Goal: Task Accomplishment & Management: Manage account settings

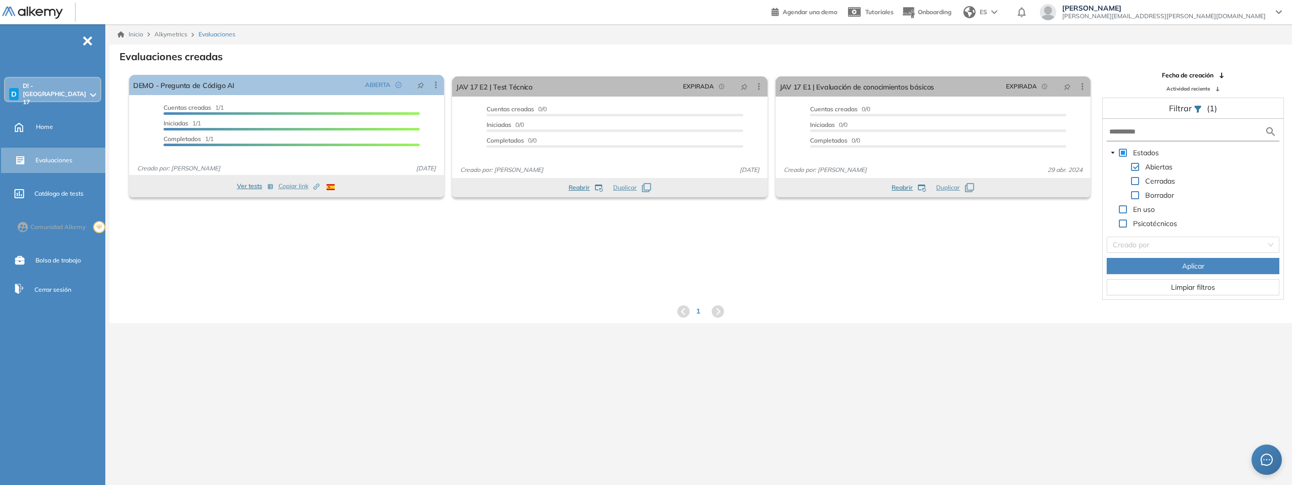
click at [1133, 181] on span at bounding box center [1135, 181] width 8 height 8
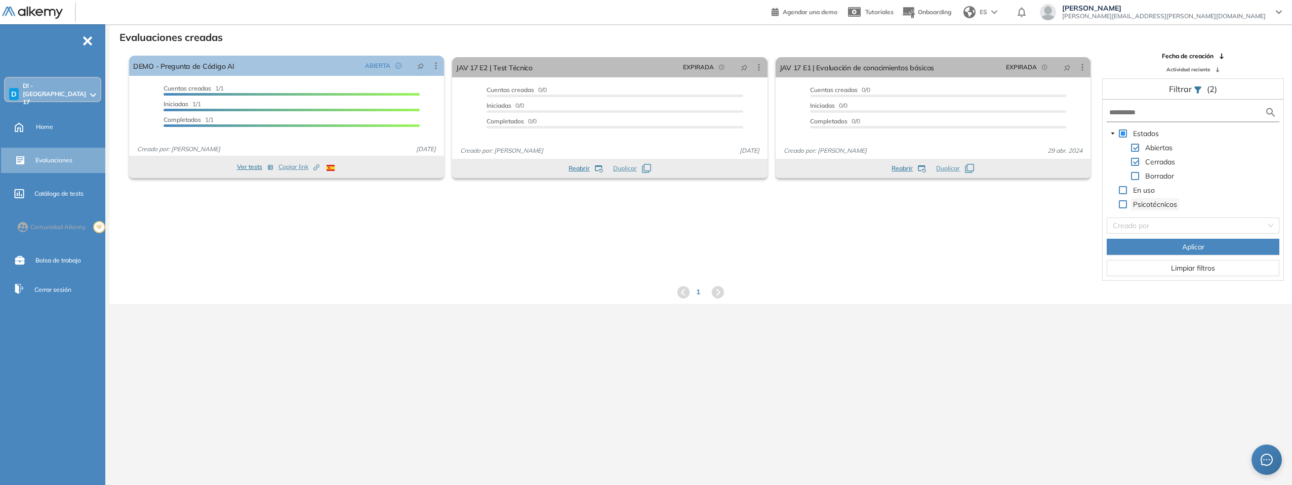
scroll to position [24, 0]
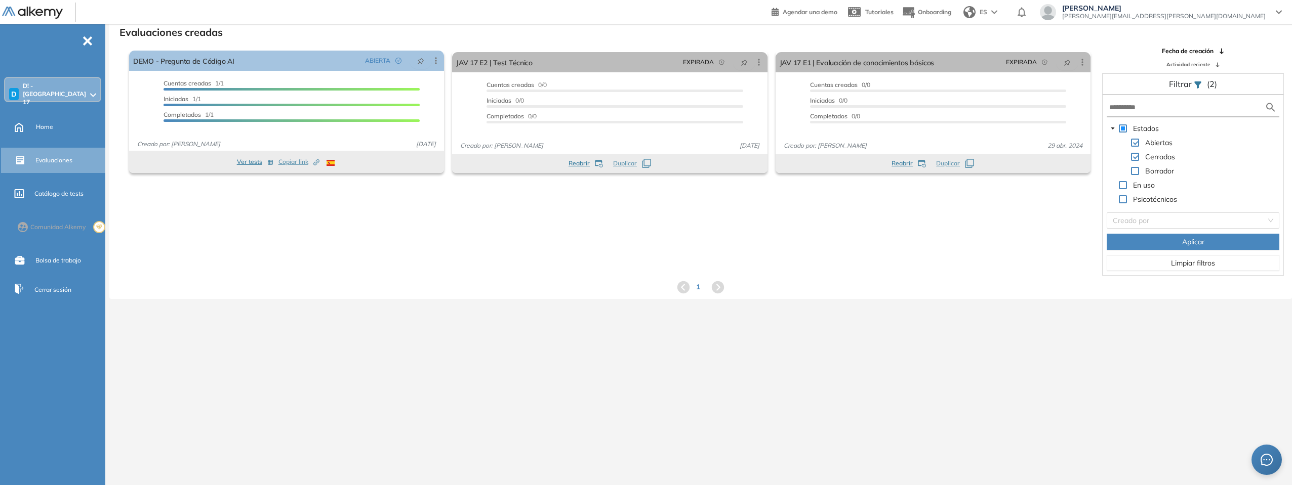
click at [1171, 241] on button "Aplicar" at bounding box center [1192, 242] width 173 height 16
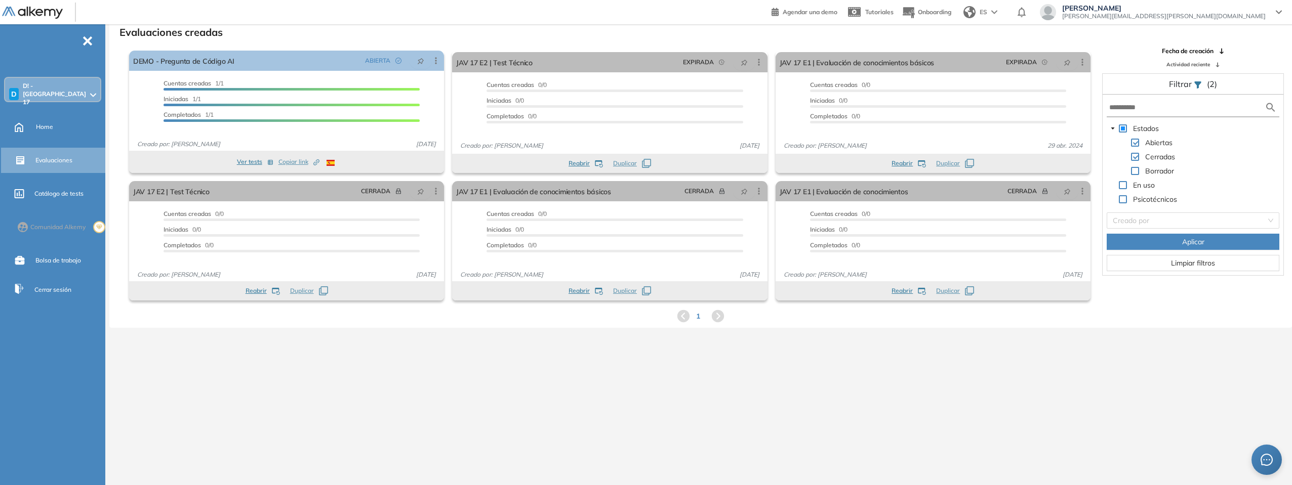
click at [714, 318] on icon at bounding box center [718, 316] width 12 height 12
click at [683, 318] on icon at bounding box center [683, 316] width 15 height 15
click at [89, 92] on div "D D! - [GEOGRAPHIC_DATA] 17" at bounding box center [52, 94] width 95 height 32
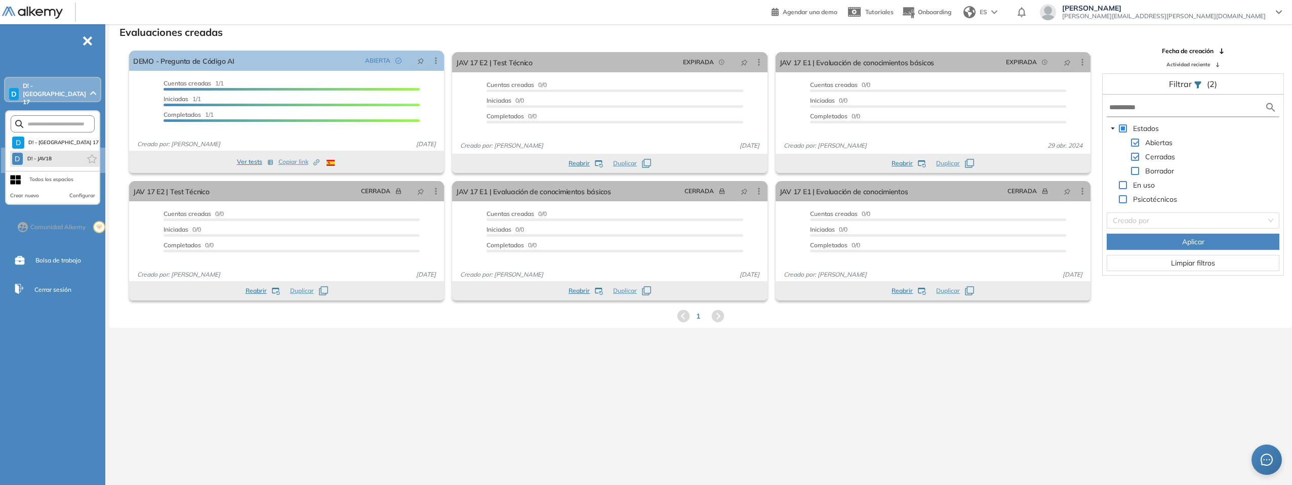
click at [57, 151] on li "D D! - JAV18" at bounding box center [54, 159] width 89 height 16
click at [39, 155] on span "D! - JAV18" at bounding box center [40, 159] width 26 height 8
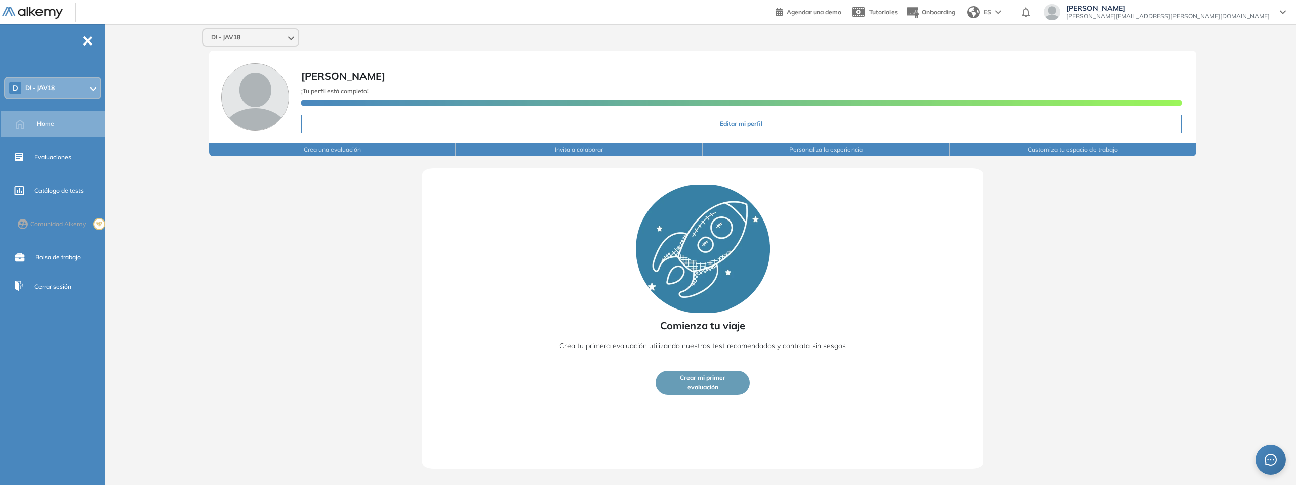
click at [1286, 9] on div "Agustin Zalazar [EMAIL_ADDRESS][PERSON_NAME][DOMAIN_NAME]" at bounding box center [1165, 13] width 258 height 18
click at [1277, 11] on div "Agustin Zalazar [EMAIL_ADDRESS][PERSON_NAME][DOMAIN_NAME]" at bounding box center [1165, 12] width 242 height 16
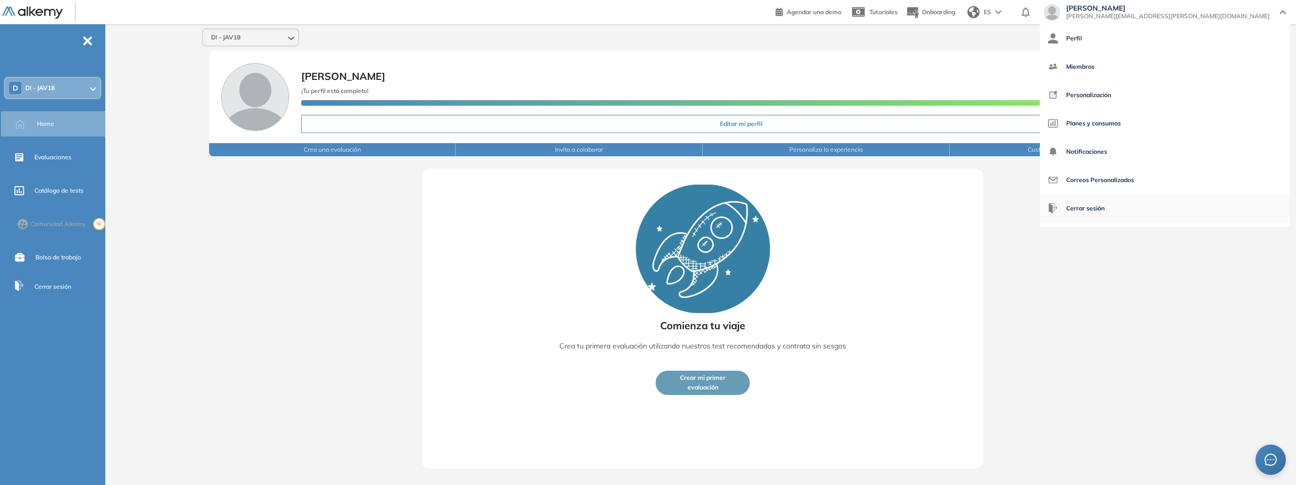
click at [1104, 202] on span "Cerrar sesión" at bounding box center [1085, 208] width 38 height 24
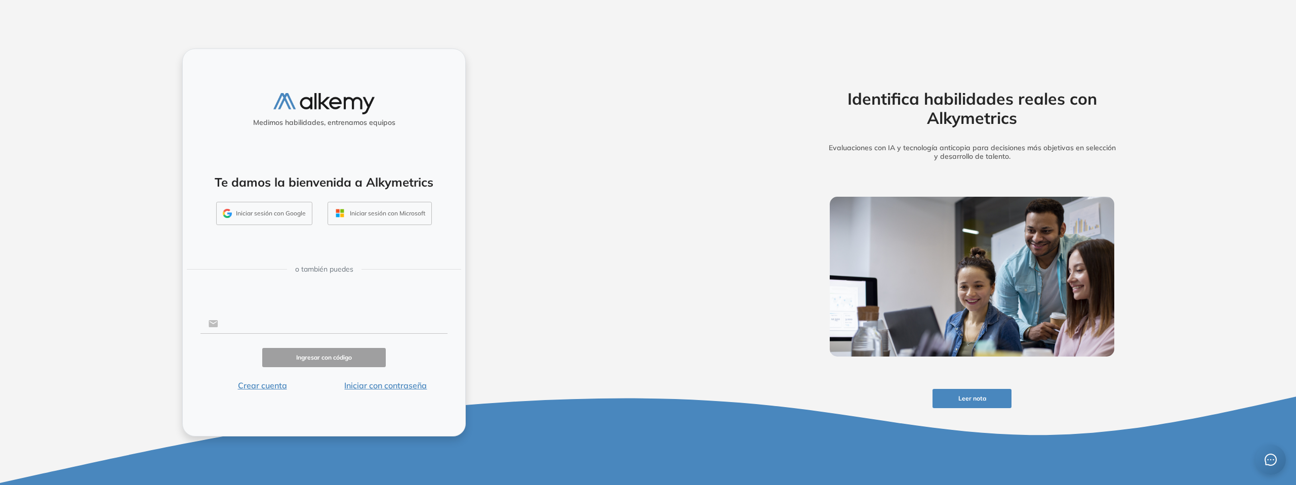
click at [256, 324] on input "text" at bounding box center [332, 323] width 229 height 19
type input "**********"
click at [314, 357] on button "Ingresar con código" at bounding box center [323, 358] width 123 height 20
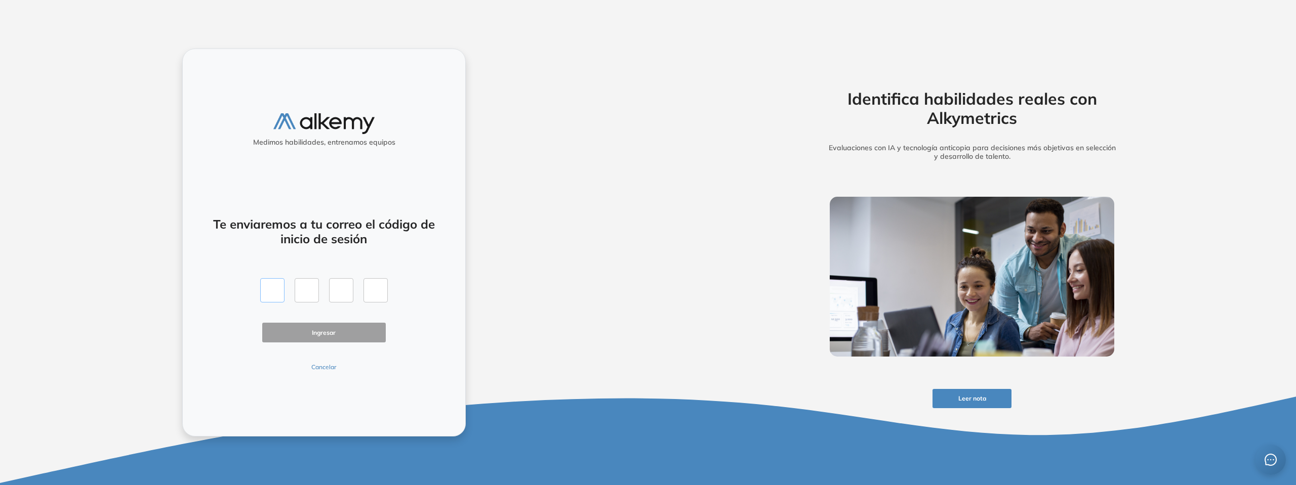
click at [277, 289] on input "text" at bounding box center [272, 290] width 24 height 24
paste input "*"
type input "*"
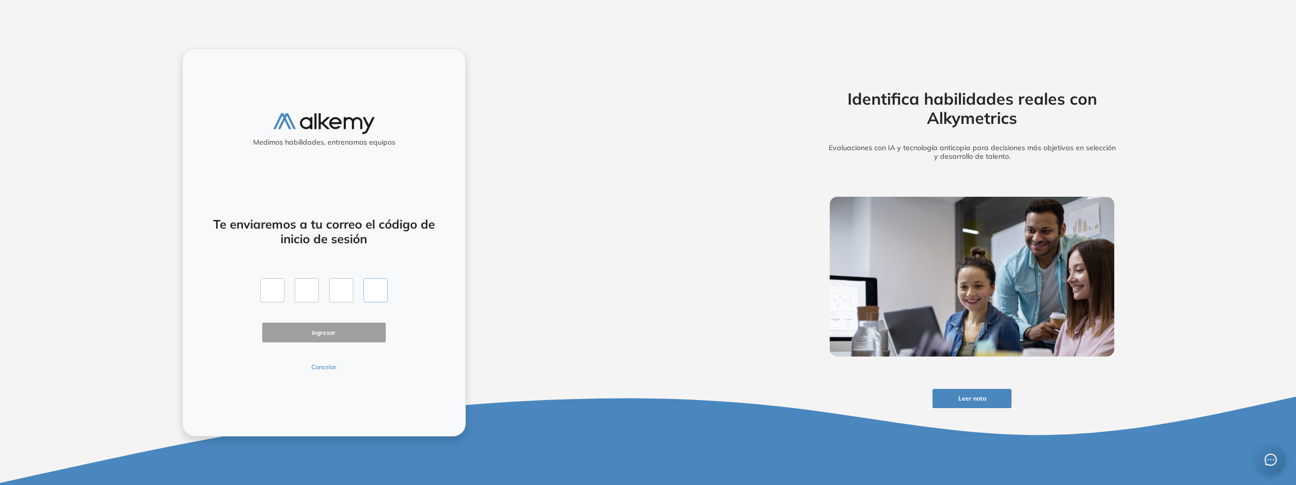
type input "*"
click at [312, 331] on button "Ingresar" at bounding box center [323, 333] width 123 height 20
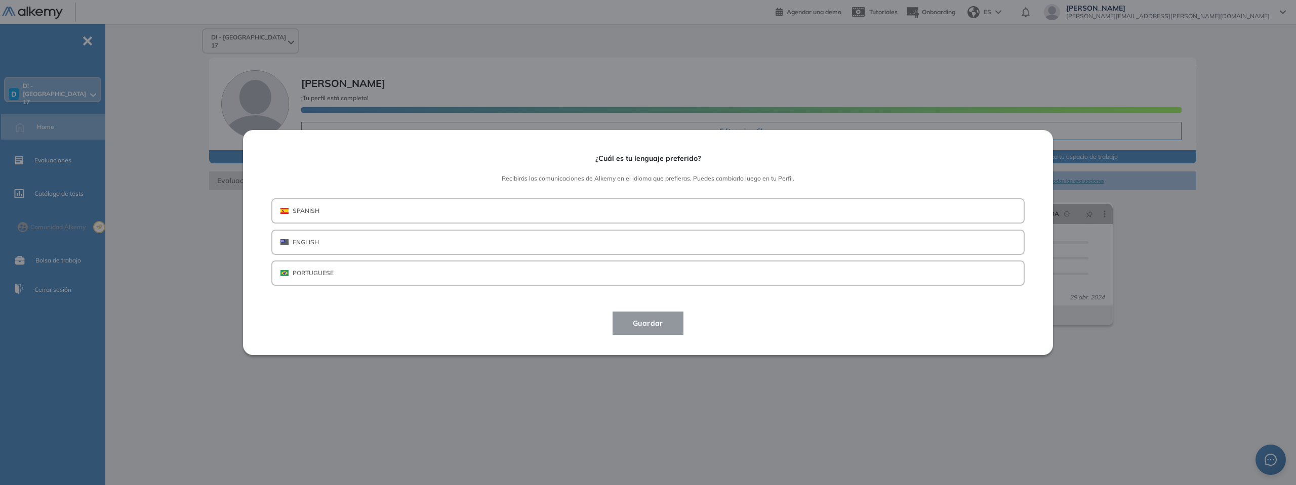
click at [555, 214] on button "SPANISH" at bounding box center [647, 210] width 753 height 25
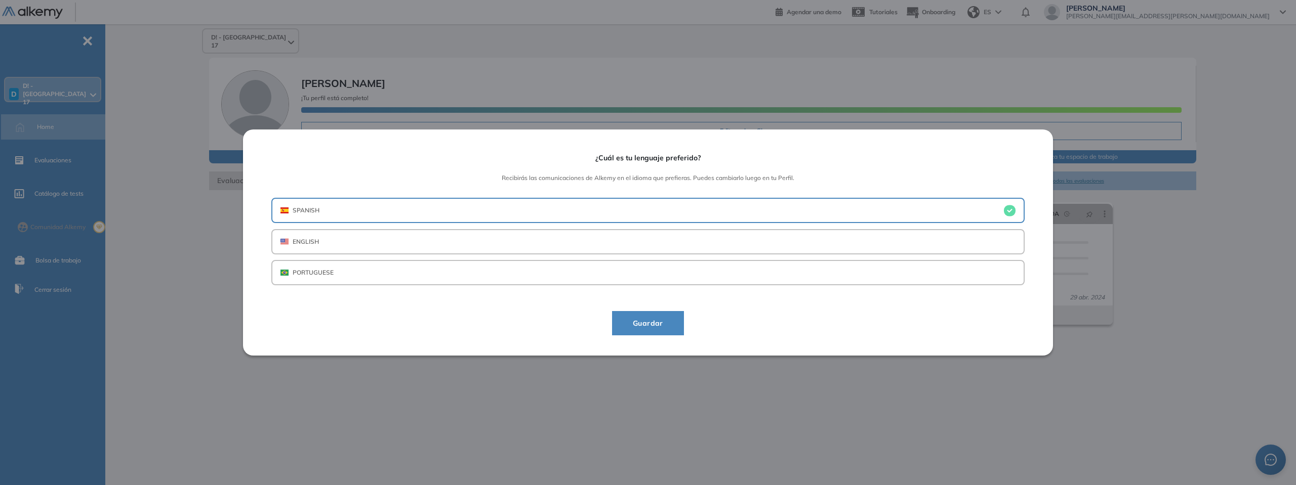
click at [656, 329] on span "Guardar" at bounding box center [648, 323] width 47 height 12
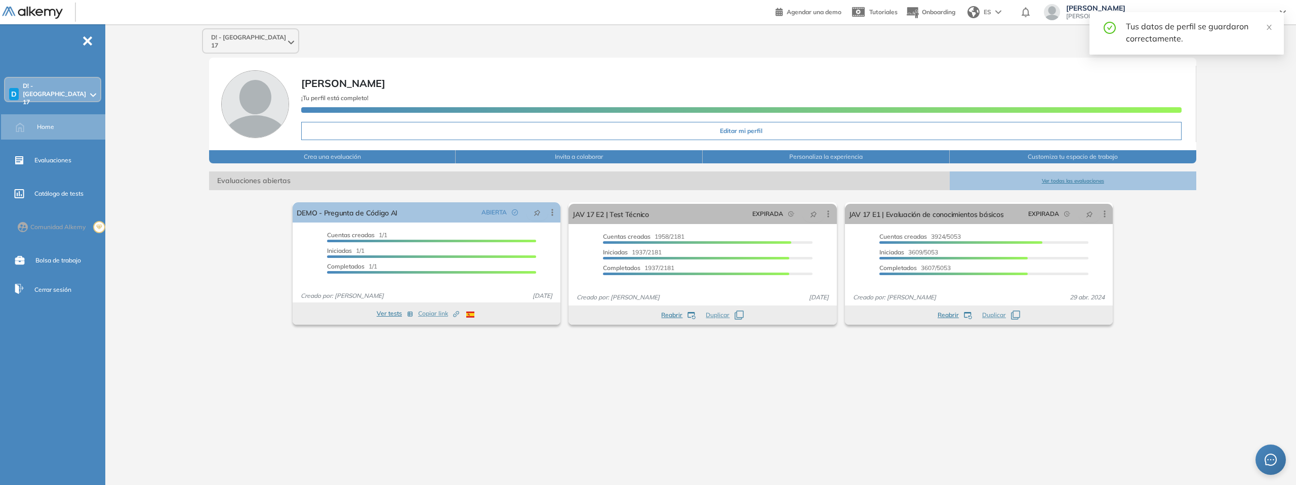
click at [89, 89] on div "D D! - [GEOGRAPHIC_DATA] 17" at bounding box center [52, 94] width 95 height 32
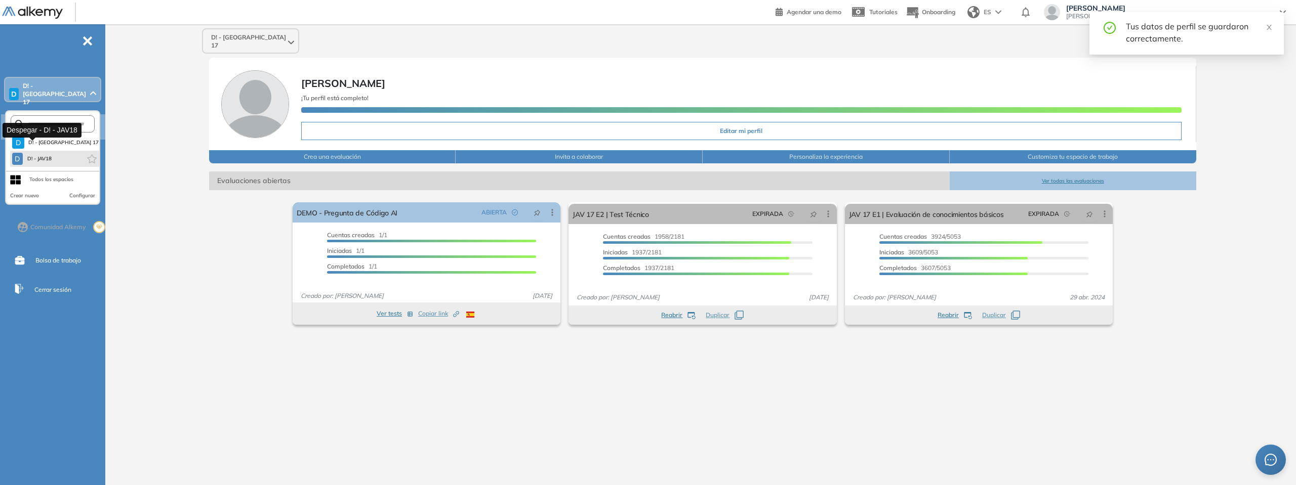
click at [51, 155] on span "D! - JAV18" at bounding box center [40, 159] width 26 height 8
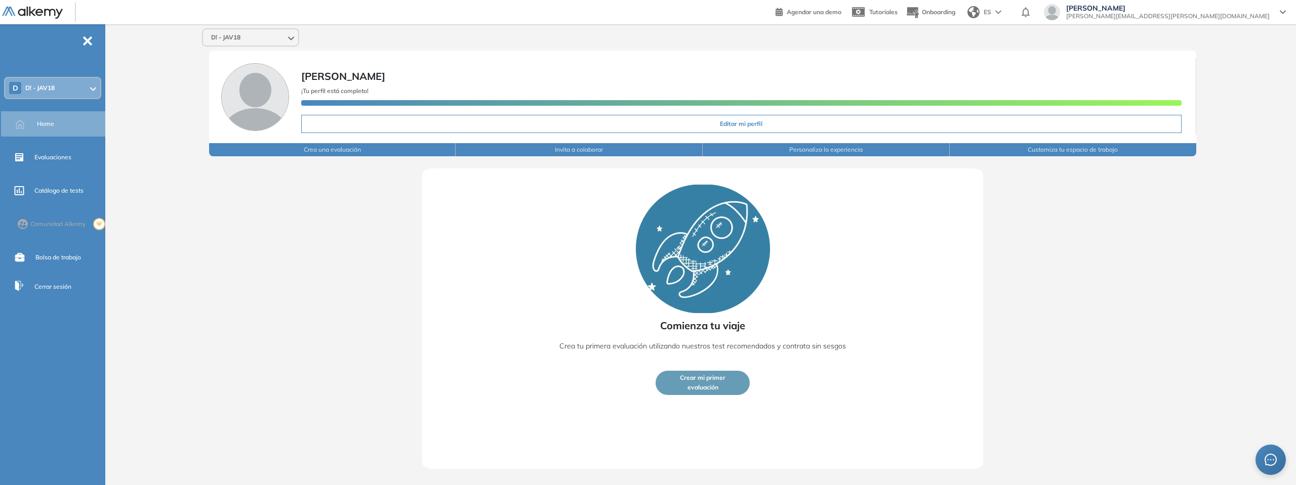
click at [1238, 15] on span "[PERSON_NAME][EMAIL_ADDRESS][PERSON_NAME][DOMAIN_NAME]" at bounding box center [1167, 16] width 203 height 8
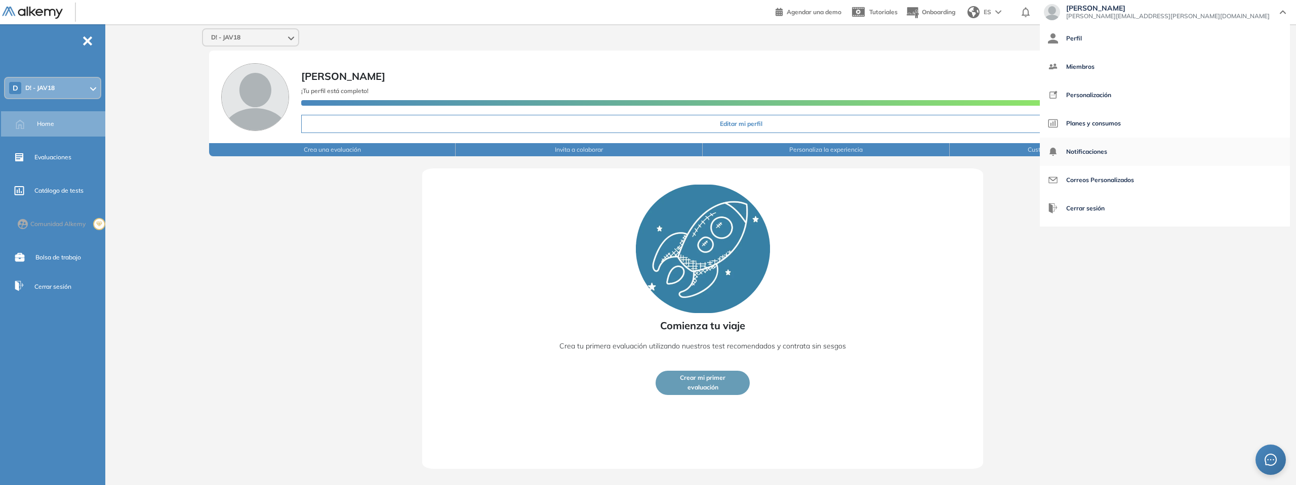
click at [1225, 150] on link "Notificaciones" at bounding box center [1165, 152] width 234 height 24
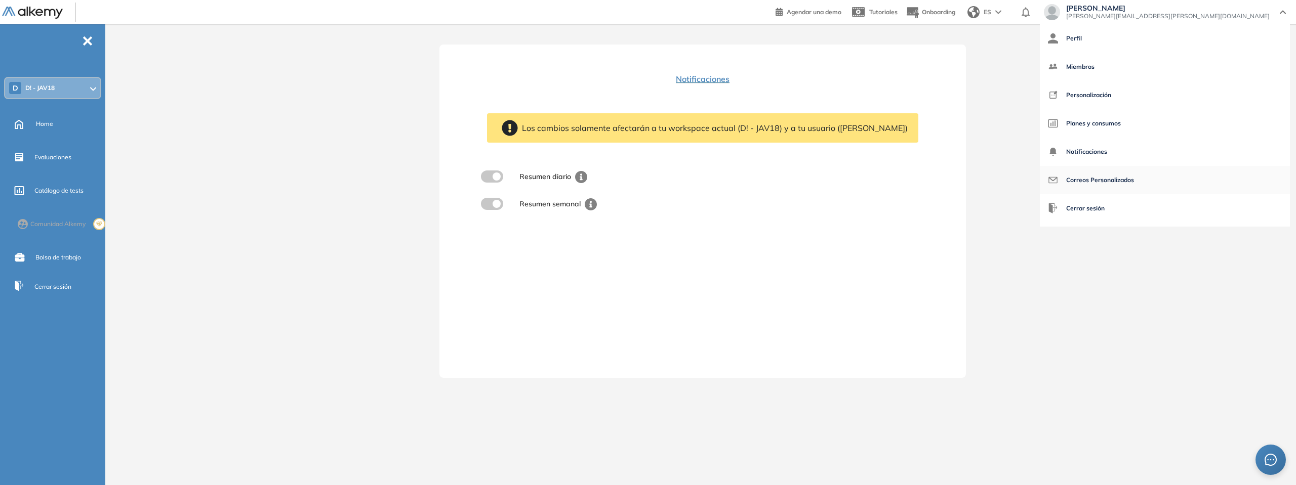
click at [1134, 180] on span "Correos Personalizados" at bounding box center [1100, 180] width 68 height 24
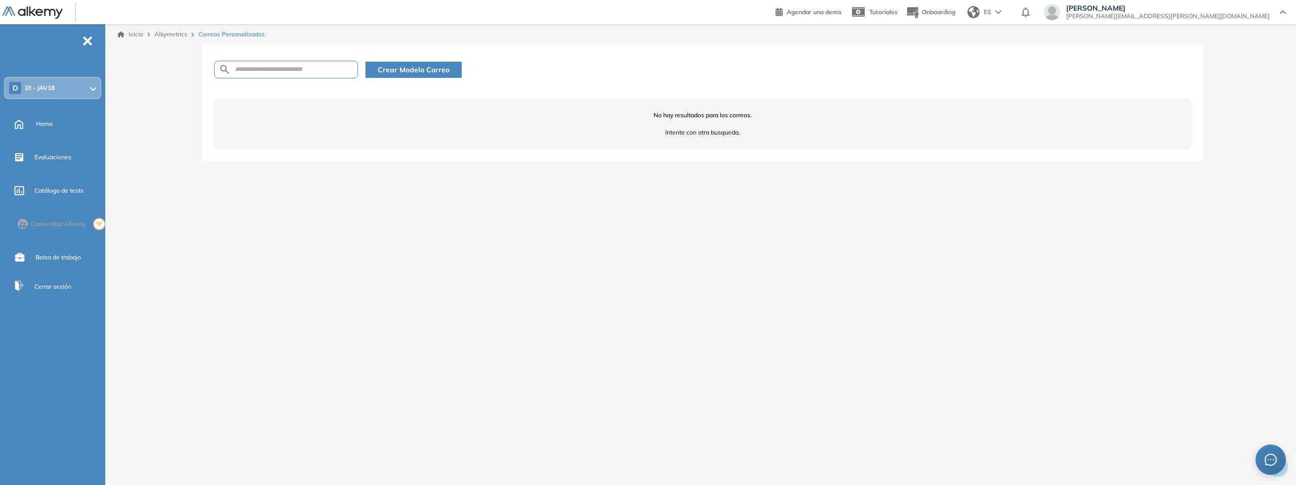
click at [756, 289] on div "Inicio Alkymetrics Correos Personalizados Crear Modelo Correo No hay resultados…" at bounding box center [702, 246] width 1186 height 445
click at [87, 43] on span "-" at bounding box center [87, 40] width 11 height 8
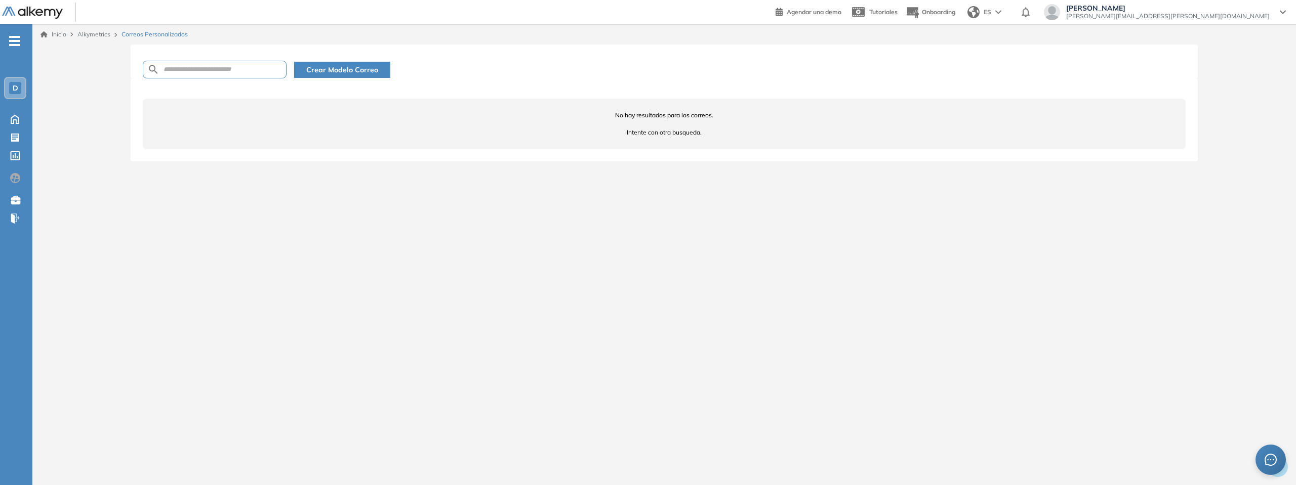
click at [0, 13] on header "Agendar una demo Tutoriales Onboarding ES Agustin Zalazar agustin.zalazar@despe…" at bounding box center [648, 12] width 1296 height 24
click at [13, 221] on icon at bounding box center [14, 219] width 6 height 10
